Goal: Task Accomplishment & Management: Complete application form

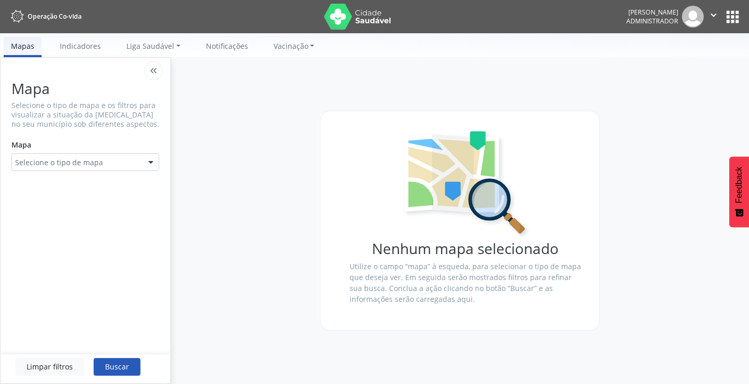
click at [728, 19] on button "apps" at bounding box center [732, 17] width 18 height 18
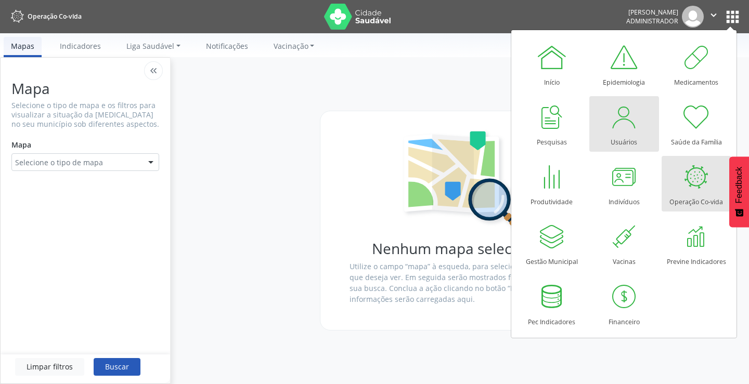
click at [622, 133] on div "Usuários" at bounding box center [624, 140] width 27 height 14
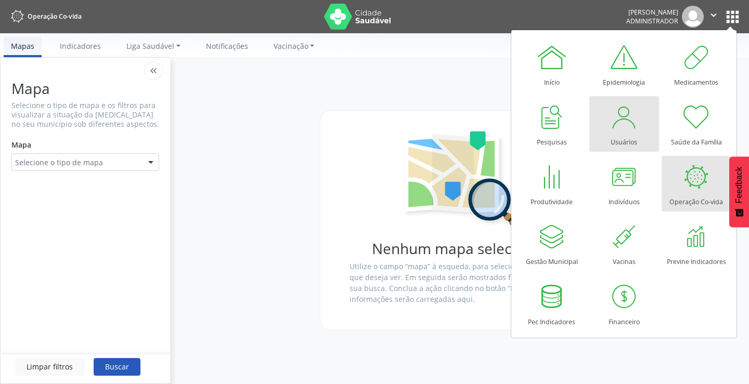
click at [622, 133] on div "Usuários" at bounding box center [624, 140] width 27 height 14
click at [613, 127] on div at bounding box center [623, 116] width 31 height 31
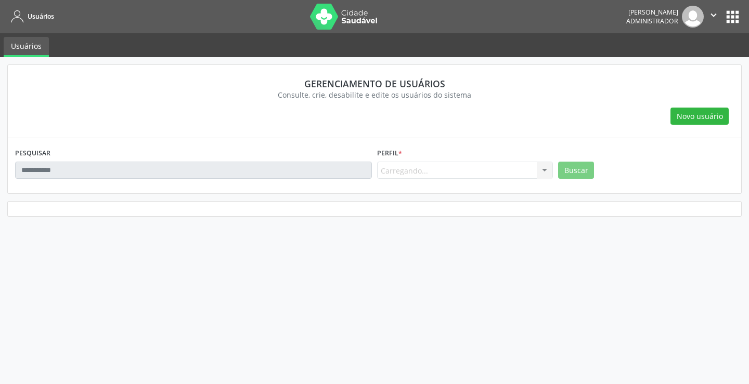
click at [630, 125] on div "Novo usuário" at bounding box center [374, 117] width 719 height 18
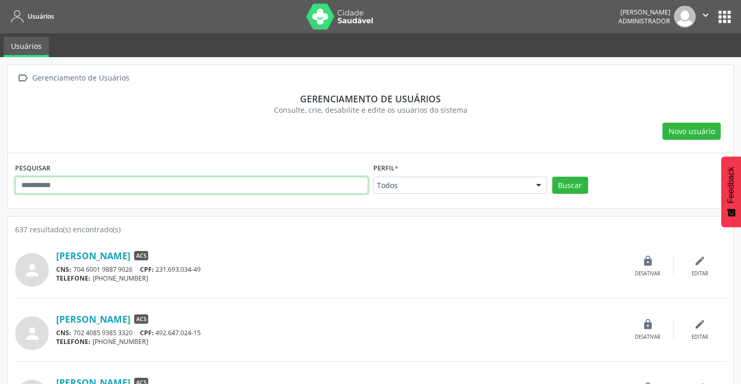
click at [36, 183] on input "text" at bounding box center [191, 186] width 353 height 18
